Goal: Task Accomplishment & Management: Manage account settings

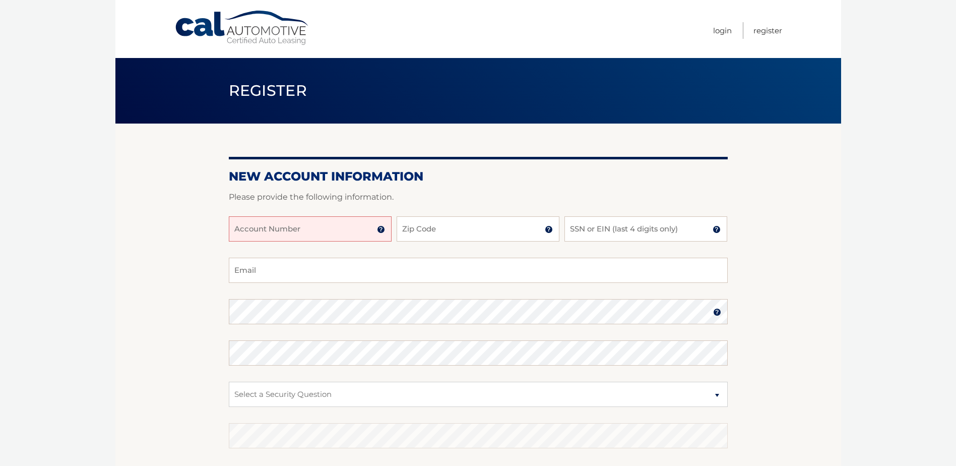
click at [347, 228] on input "Account Number" at bounding box center [310, 228] width 163 height 25
type input "44456009222"
click at [454, 237] on input "Zip Code" at bounding box center [478, 228] width 163 height 25
type input "10312"
click at [597, 226] on input "SSN or EIN (last 4 digits only)" at bounding box center [645, 228] width 163 height 25
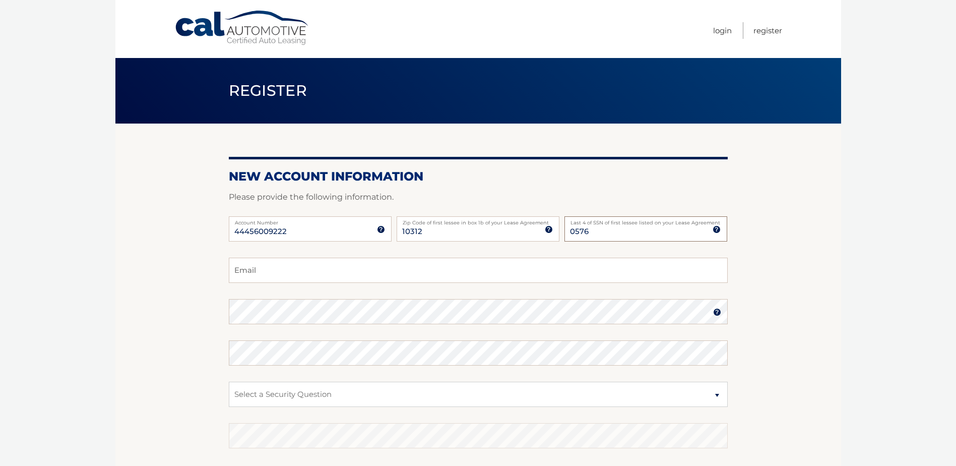
drag, startPoint x: 611, startPoint y: 232, endPoint x: 540, endPoint y: 235, distance: 70.6
click at [540, 235] on div "44456009222 Account Number 11 digit account number provided on your coupon book…" at bounding box center [478, 236] width 499 height 41
type input "3879"
click at [276, 272] on input "Email" at bounding box center [478, 269] width 499 height 25
type input "CROBBINS1969@YAHOO.COM"
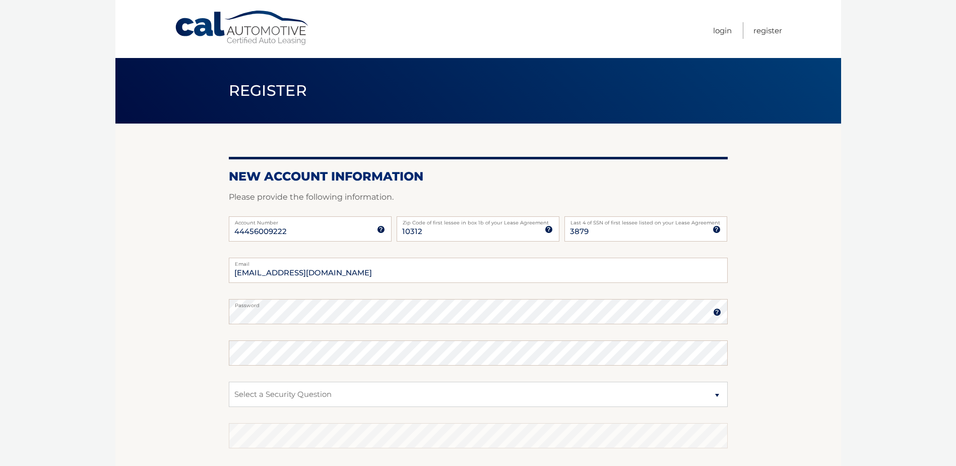
click at [716, 310] on img at bounding box center [717, 312] width 8 height 8
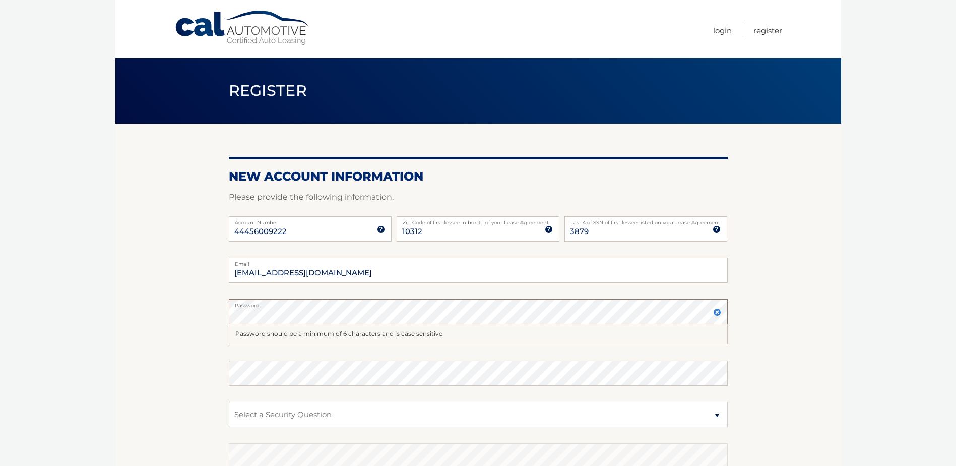
click at [195, 314] on section "New Account Information Please provide the following information. 44456009222 A…" at bounding box center [478, 330] width 726 height 414
click at [288, 413] on select "Select a Security Question What was the name of your elementary school? What is…" at bounding box center [478, 414] width 499 height 25
select select "2"
click at [229, 402] on select "Select a Security Question What was the name of your elementary school? What is…" at bounding box center [478, 414] width 499 height 25
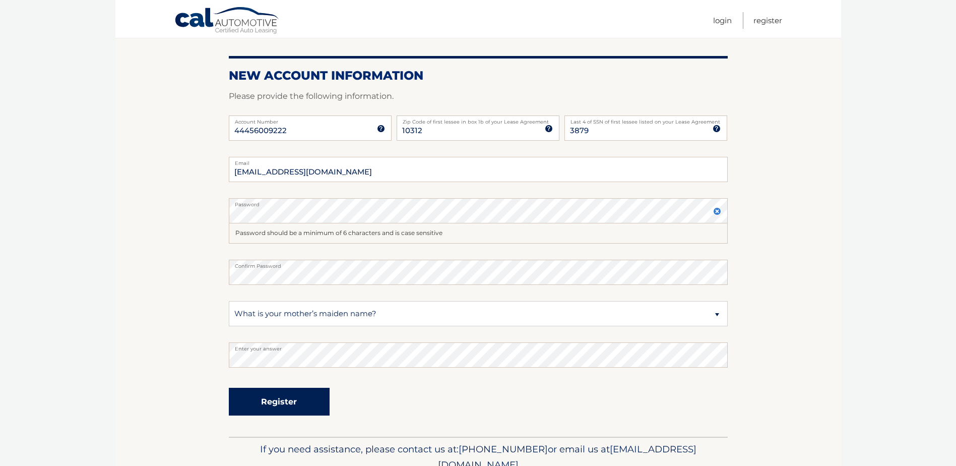
click at [283, 402] on button "Register" at bounding box center [279, 401] width 101 height 28
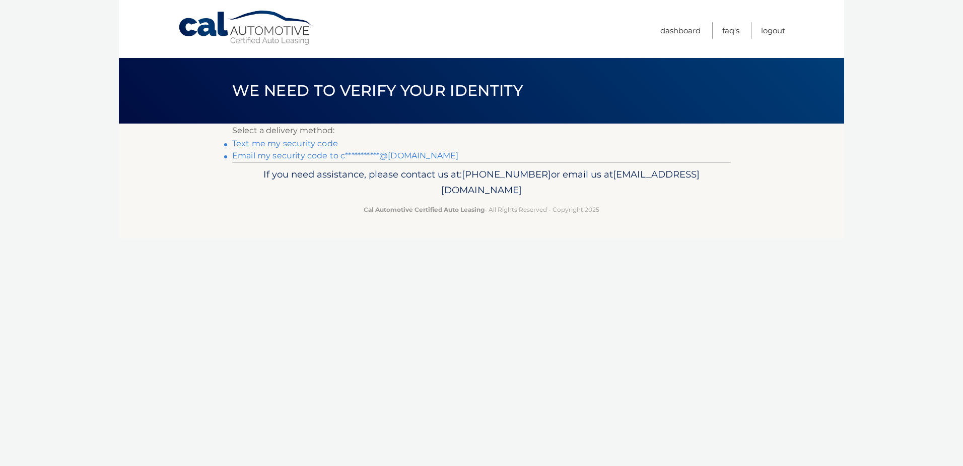
click at [293, 153] on link "**********" at bounding box center [345, 156] width 226 height 10
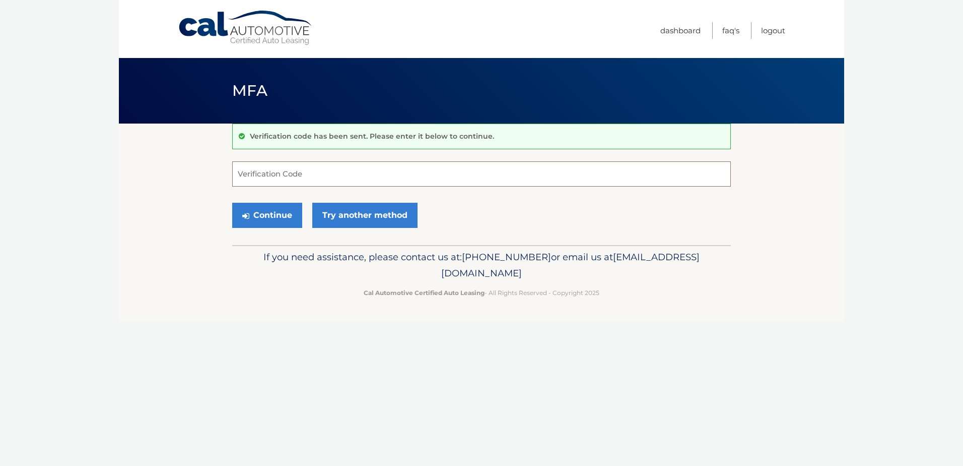
click at [292, 171] on input "Verification Code" at bounding box center [481, 173] width 499 height 25
type input "998277"
click at [268, 216] on button "Continue" at bounding box center [267, 215] width 70 height 25
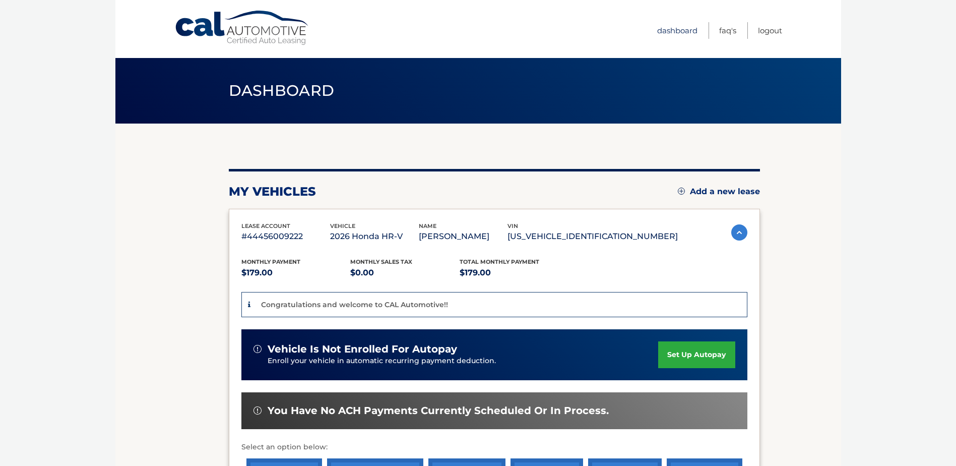
click at [673, 31] on link "Dashboard" at bounding box center [677, 30] width 40 height 17
click at [675, 29] on link "Dashboard" at bounding box center [677, 30] width 40 height 17
click at [736, 229] on img at bounding box center [739, 232] width 16 height 16
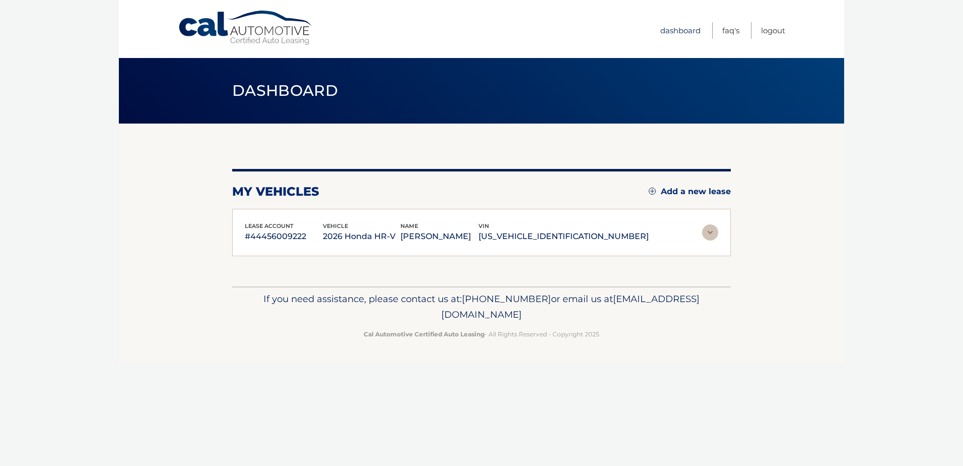
click at [681, 29] on link "Dashboard" at bounding box center [681, 30] width 40 height 17
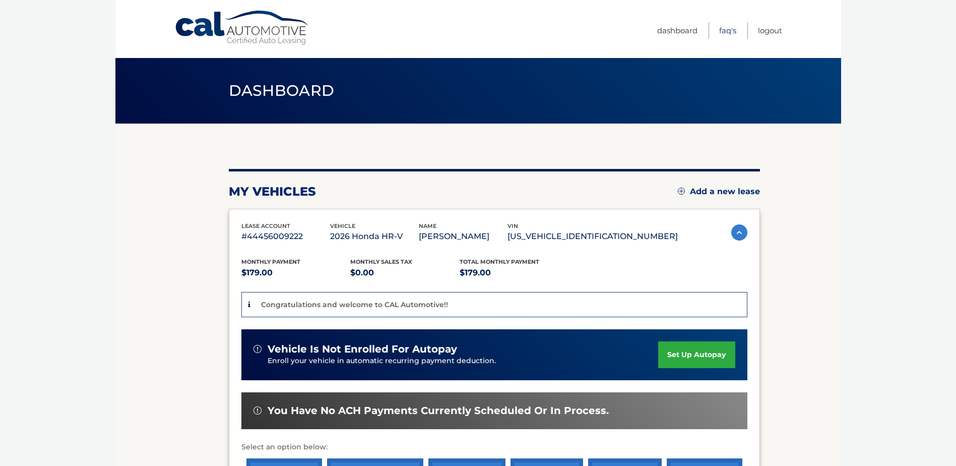
click at [726, 29] on link "FAQ's" at bounding box center [727, 30] width 17 height 17
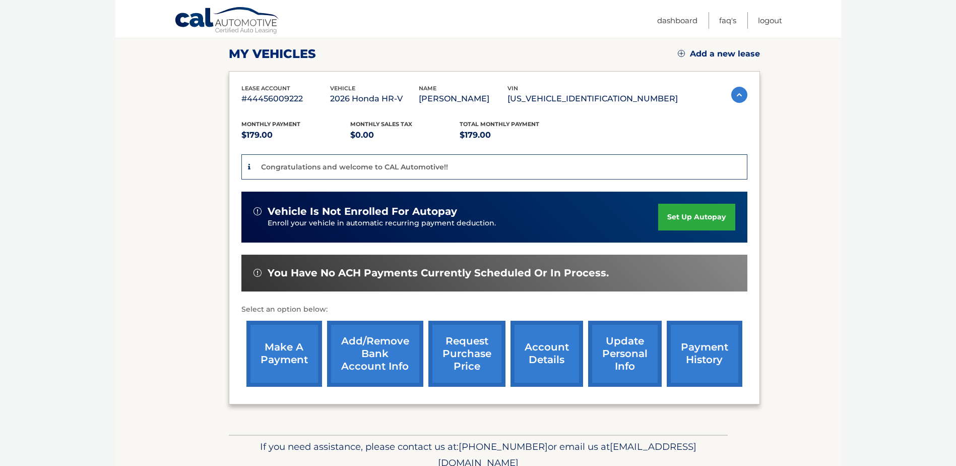
scroll to position [183, 0]
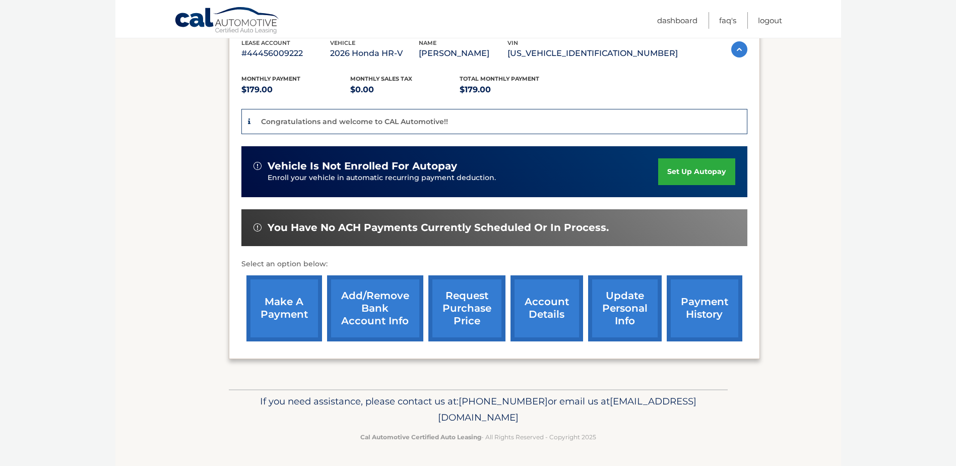
click at [280, 304] on link "make a payment" at bounding box center [284, 308] width 76 height 66
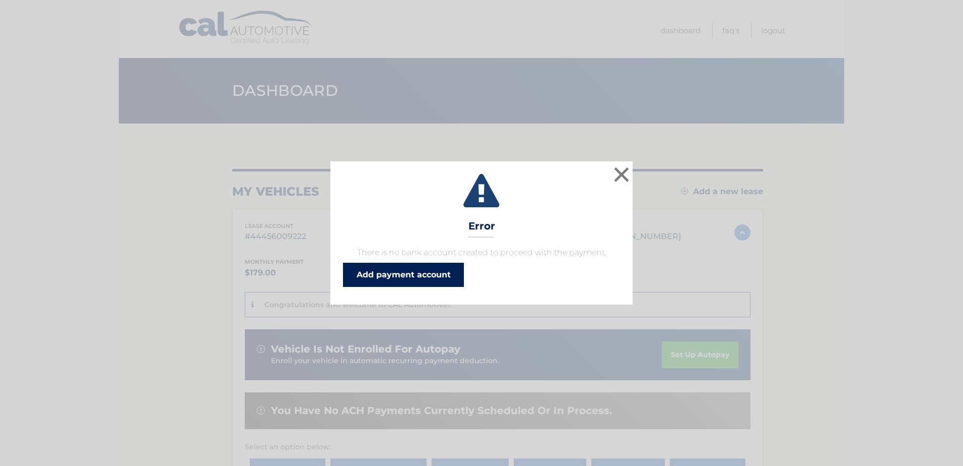
click at [400, 275] on link "Add payment account" at bounding box center [403, 275] width 121 height 24
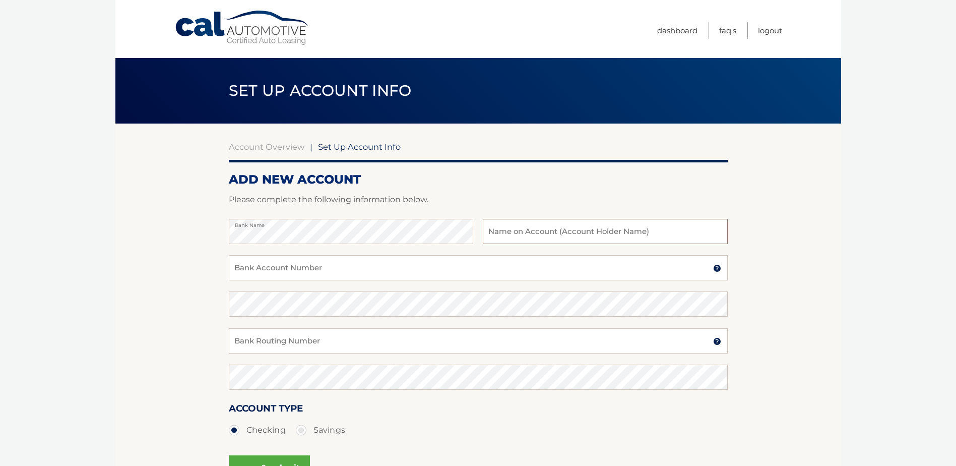
click at [497, 233] on input "text" at bounding box center [605, 231] width 244 height 25
type input "[PERSON_NAME]"
click at [368, 268] on input "Bank Account Number" at bounding box center [478, 267] width 499 height 25
type input "359936132"
click at [342, 336] on input "Bank Routing Number" at bounding box center [478, 340] width 499 height 25
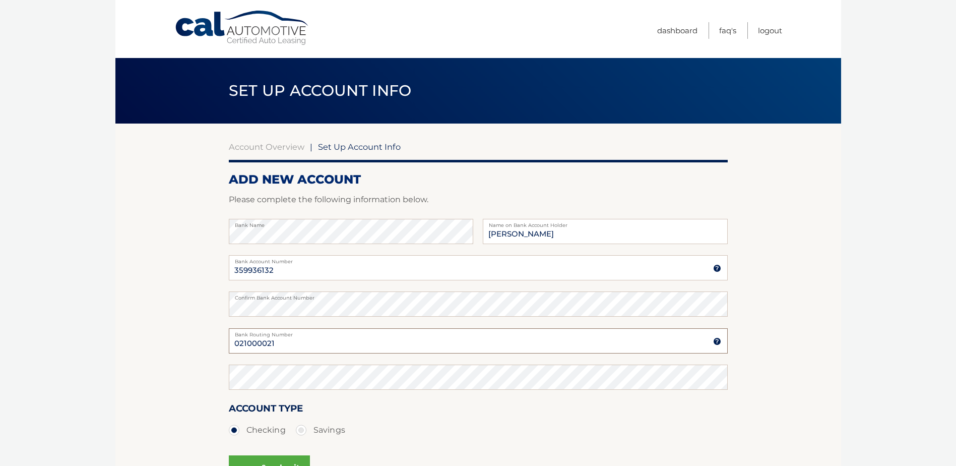
type input "021000021"
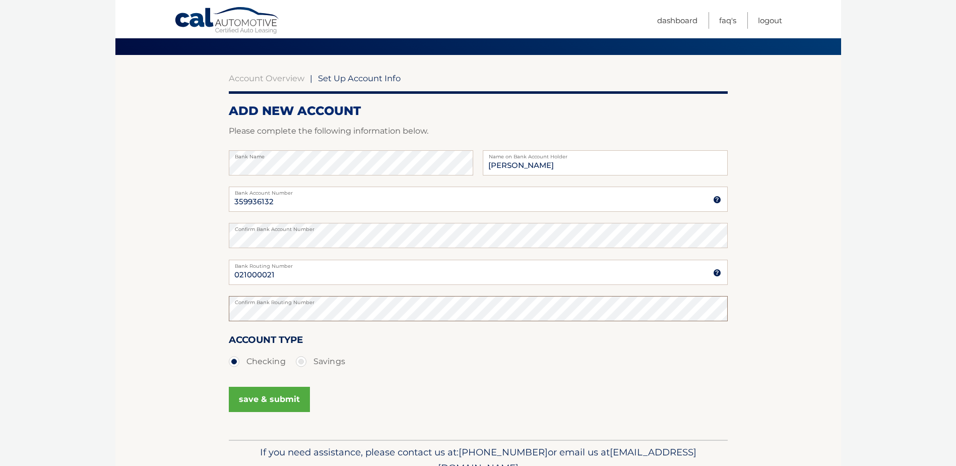
scroll to position [101, 0]
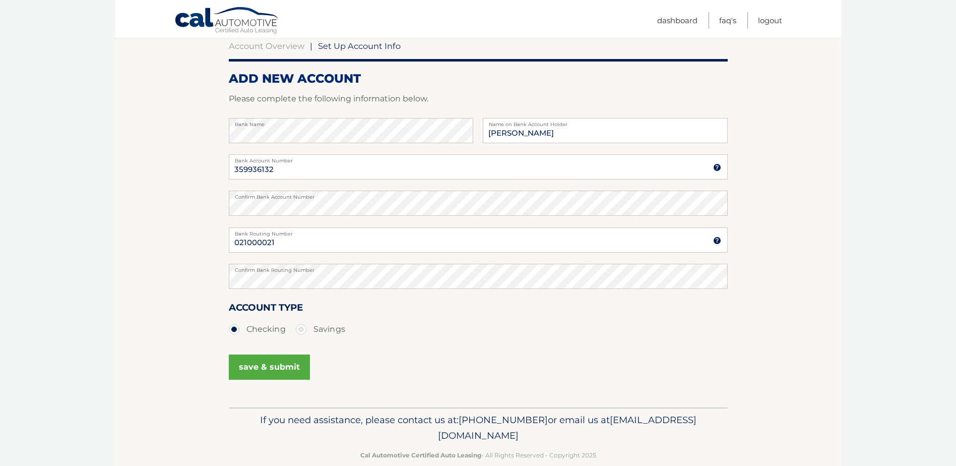
click at [276, 365] on button "save & submit" at bounding box center [269, 366] width 81 height 25
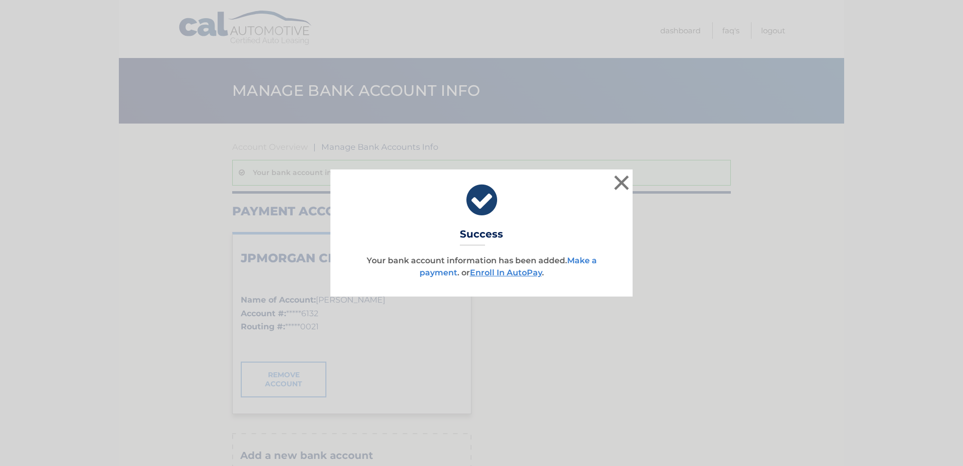
click at [580, 259] on link "Make a payment" at bounding box center [508, 266] width 177 height 22
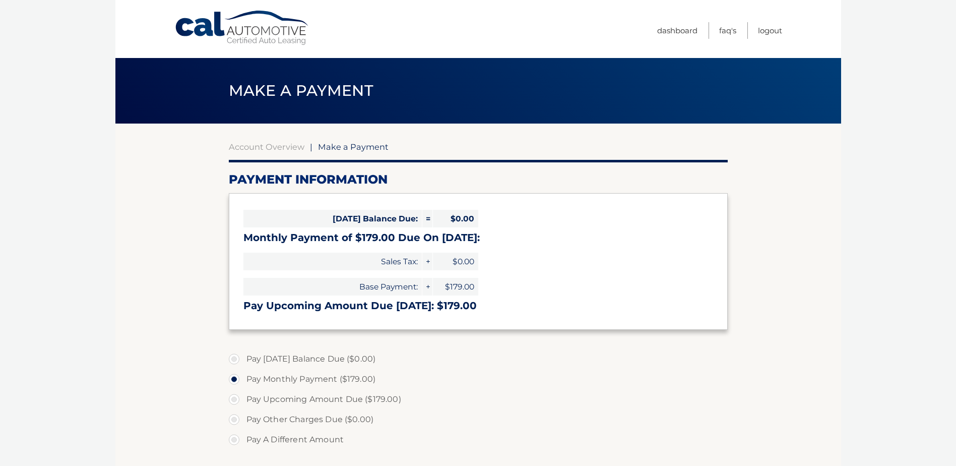
select select "Zjg0MDExYTYtMDllYi00NWM1LWEwYTctZDI4ZTU4ZDM1NDVi"
click at [270, 144] on link "Account Overview" at bounding box center [267, 147] width 76 height 10
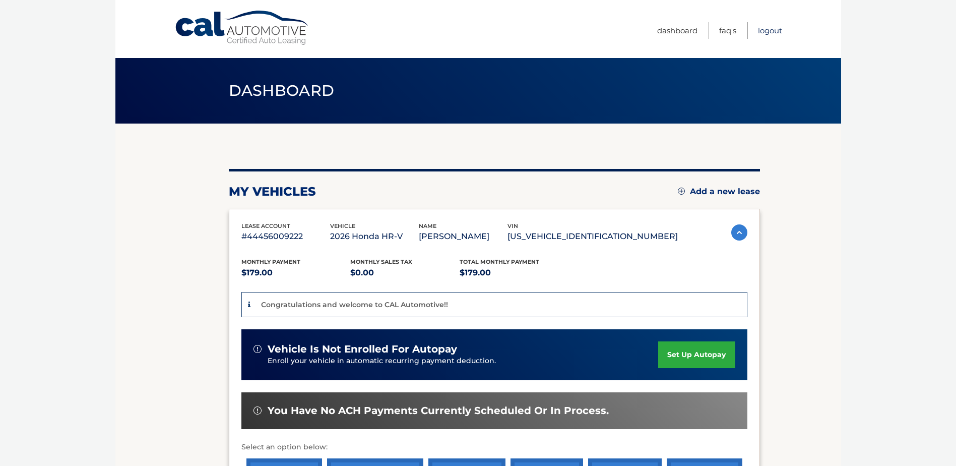
click at [766, 29] on link "Logout" at bounding box center [770, 30] width 24 height 17
